Goal: Task Accomplishment & Management: Complete application form

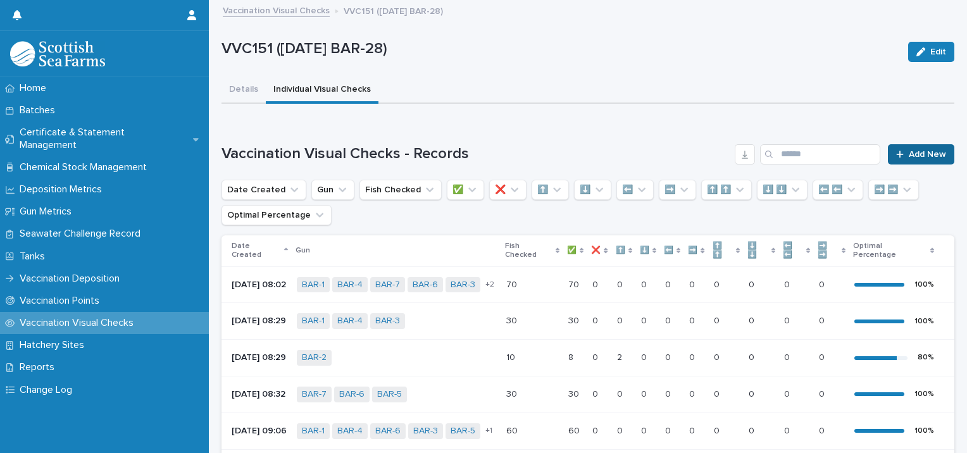
click at [923, 156] on span "Add New" at bounding box center [927, 154] width 37 height 9
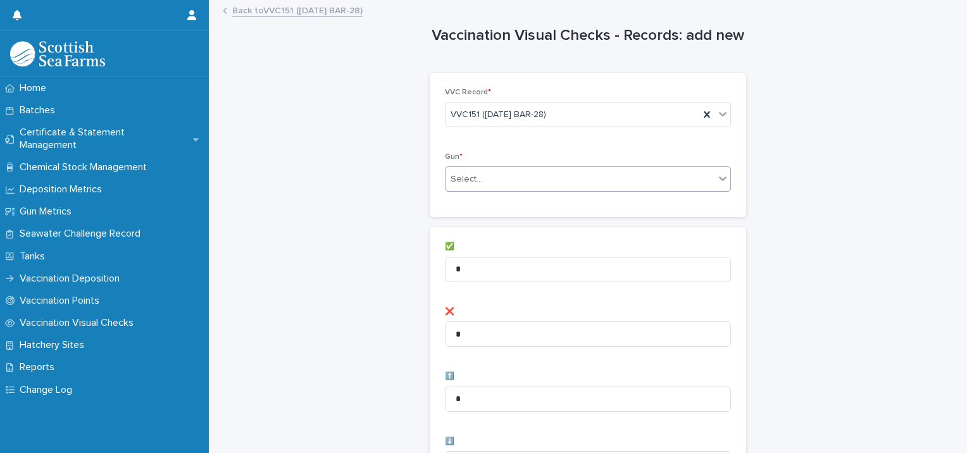
click at [476, 184] on div "Select..." at bounding box center [579, 179] width 269 height 21
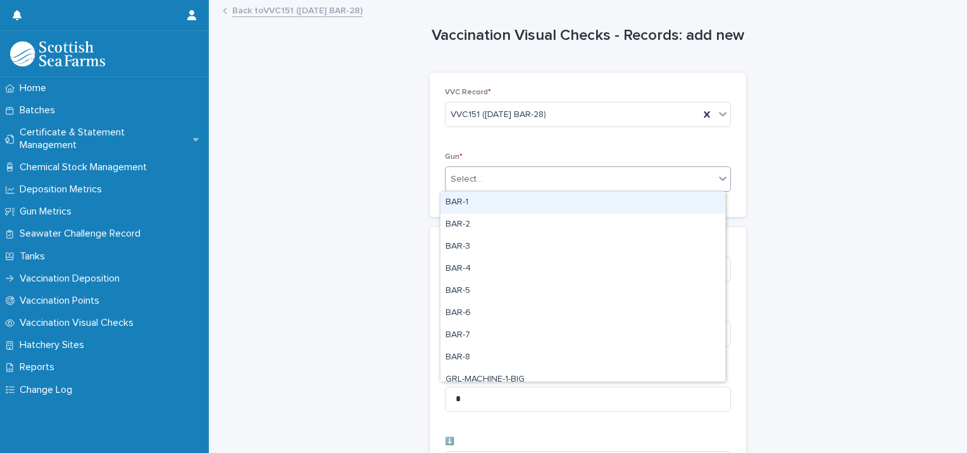
click at [476, 213] on div "BAR-1" at bounding box center [582, 203] width 285 height 22
click at [573, 178] on div "BAR-1" at bounding box center [572, 179] width 254 height 22
click at [553, 208] on div "BAR-2" at bounding box center [582, 203] width 285 height 22
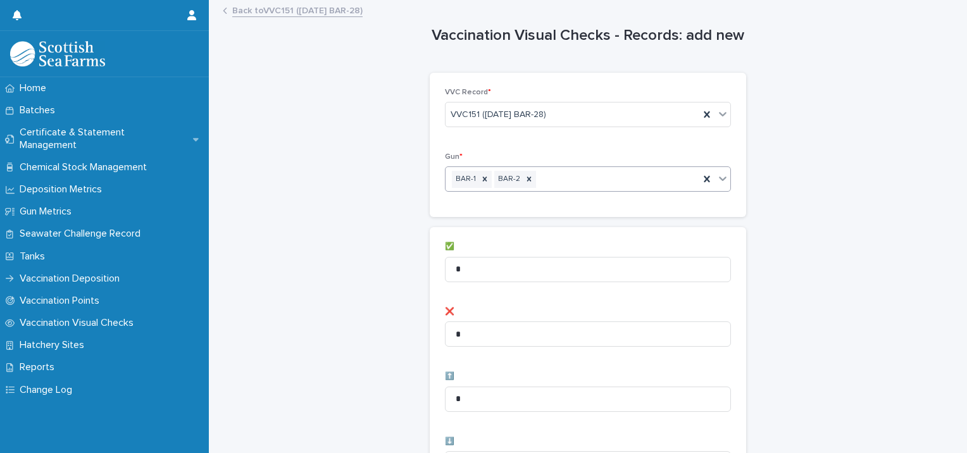
click at [657, 182] on div "BAR-1 BAR-2" at bounding box center [572, 179] width 254 height 22
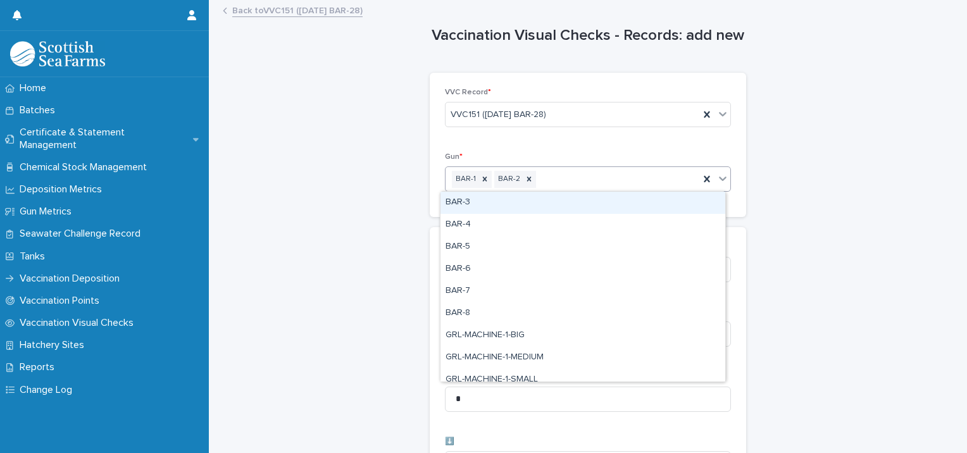
drag, startPoint x: 628, startPoint y: 211, endPoint x: 645, endPoint y: 185, distance: 30.9
click at [629, 211] on div "BAR-3" at bounding box center [582, 203] width 285 height 22
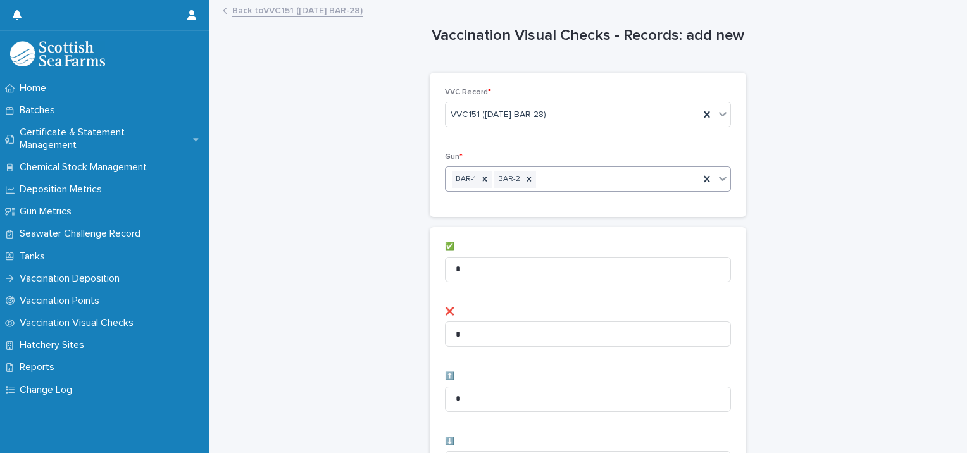
click at [650, 178] on div "BAR-1 BAR-2" at bounding box center [572, 179] width 254 height 22
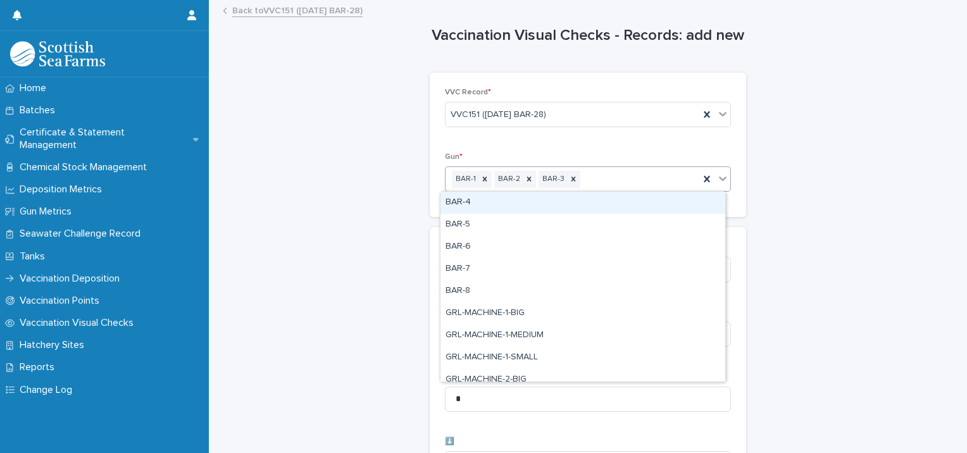
click at [647, 210] on div "BAR-4" at bounding box center [582, 203] width 285 height 22
click at [657, 185] on div "BAR-1 BAR-2 BAR-3 BAR-4" at bounding box center [572, 179] width 254 height 22
click at [644, 208] on div "BAR-5" at bounding box center [582, 203] width 285 height 22
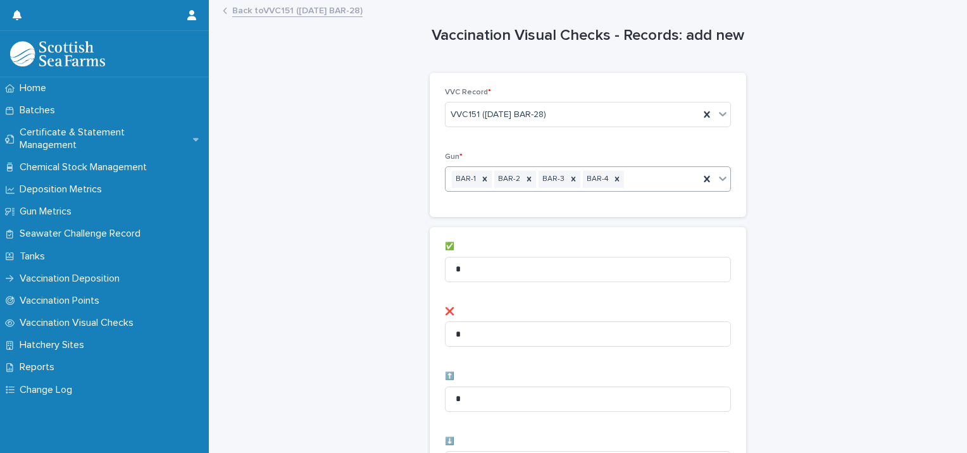
click at [678, 183] on div "BAR-1 BAR-2 BAR-3 BAR-4" at bounding box center [572, 179] width 254 height 22
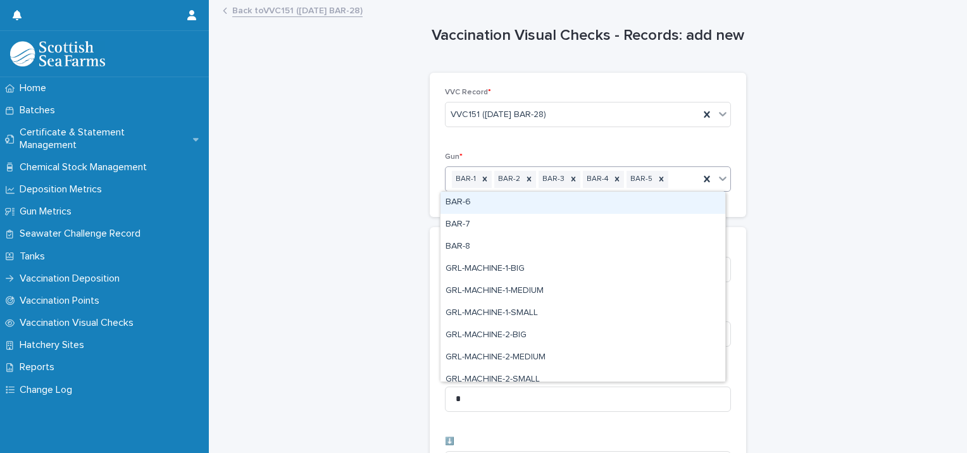
click at [659, 204] on div "BAR-6" at bounding box center [582, 203] width 285 height 22
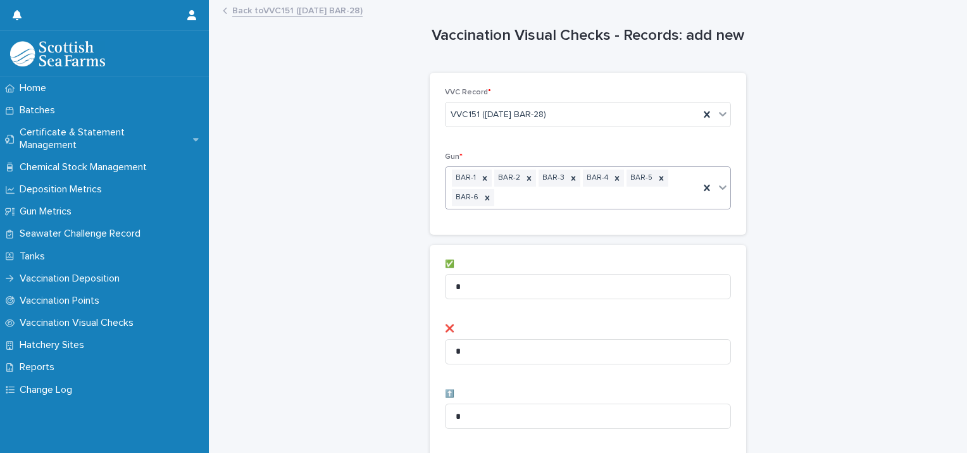
click at [658, 196] on div "BAR-1 BAR-2 BAR-3 BAR-4 BAR-5 BAR-6" at bounding box center [572, 188] width 254 height 42
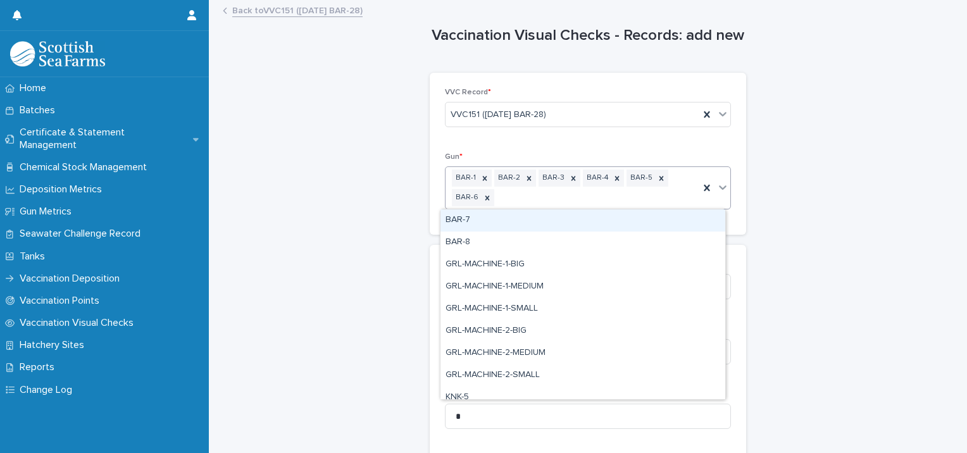
click at [647, 225] on div "BAR-7" at bounding box center [582, 220] width 285 height 22
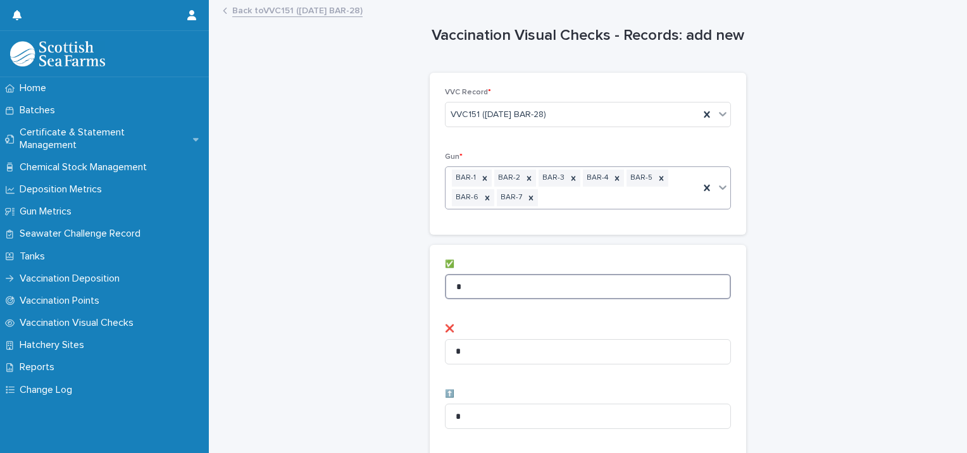
drag, startPoint x: 439, startPoint y: 285, endPoint x: 268, endPoint y: 304, distance: 172.5
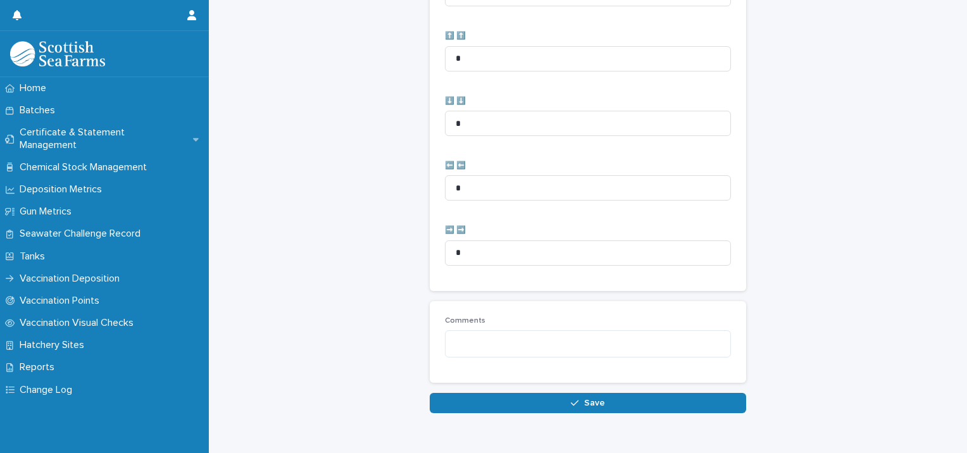
scroll to position [649, 0]
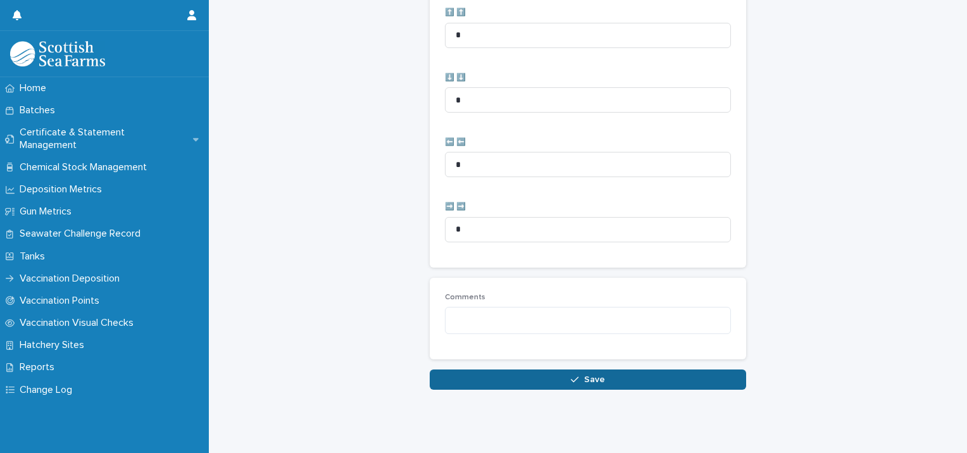
type input "**"
click at [537, 370] on button "Save" at bounding box center [588, 380] width 316 height 20
